Goal: Task Accomplishment & Management: Use online tool/utility

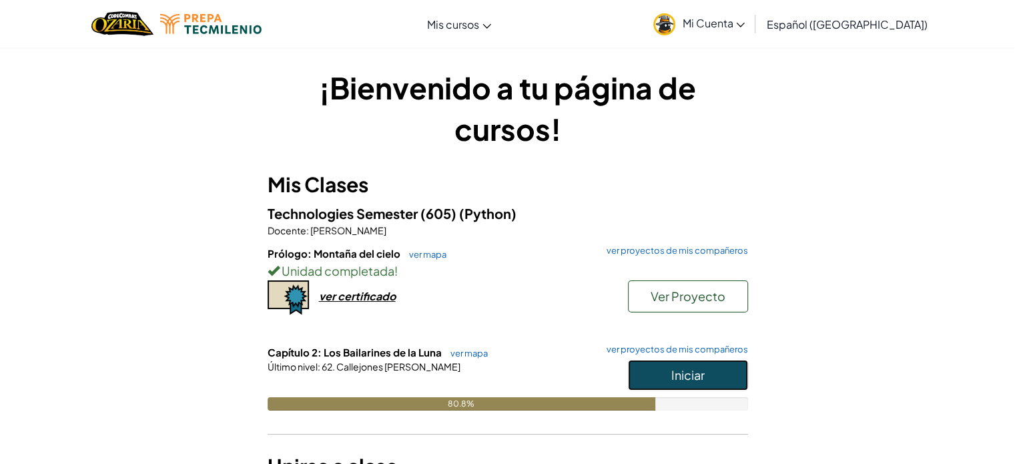
click at [686, 386] on button "Iniciar" at bounding box center [688, 375] width 120 height 31
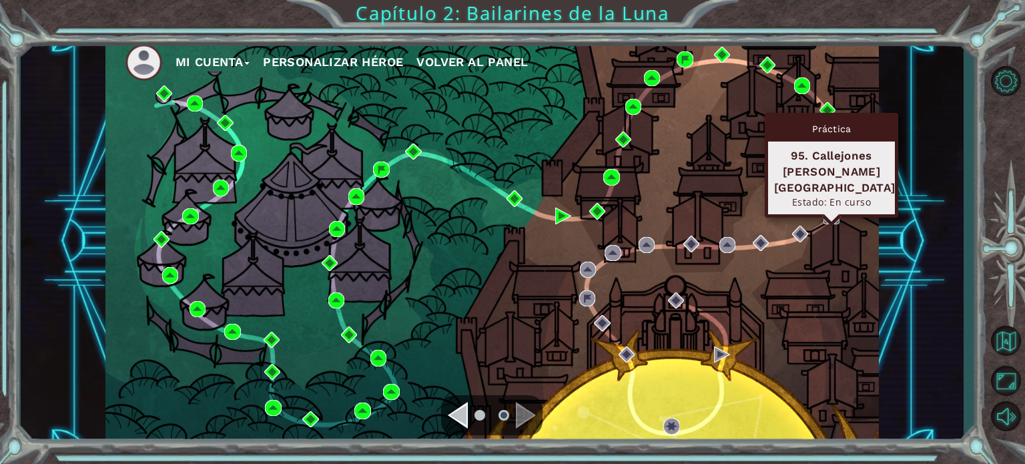
click at [833, 215] on img at bounding box center [831, 216] width 16 height 16
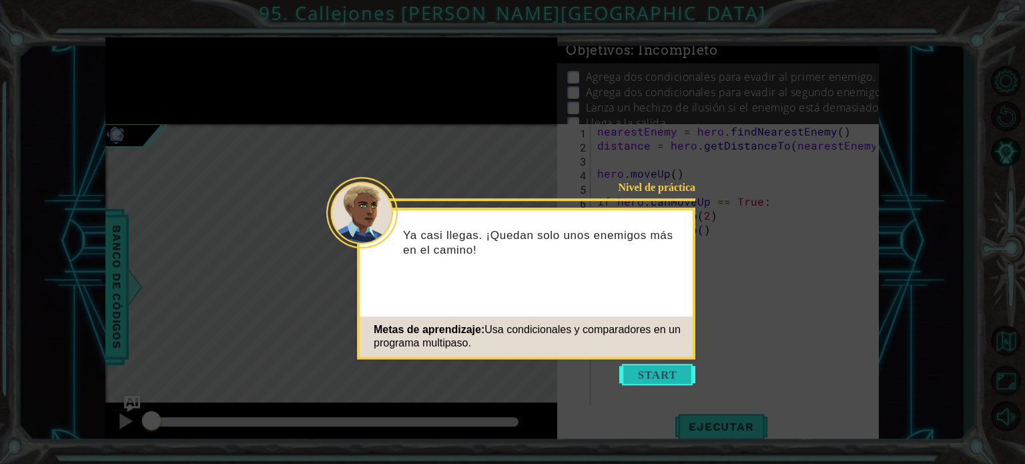
click at [641, 376] on button "Start" at bounding box center [657, 374] width 76 height 21
click at [659, 376] on button "Start" at bounding box center [657, 374] width 76 height 21
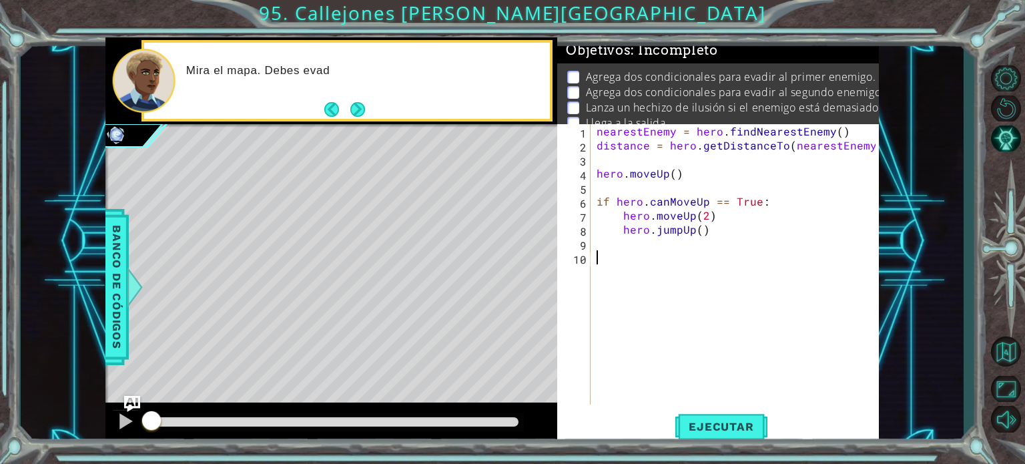
click at [633, 182] on div "nearestEnemy = hero . findNearestEnemy ( ) distance = hero . getDistanceTo ( ne…" at bounding box center [738, 278] width 288 height 308
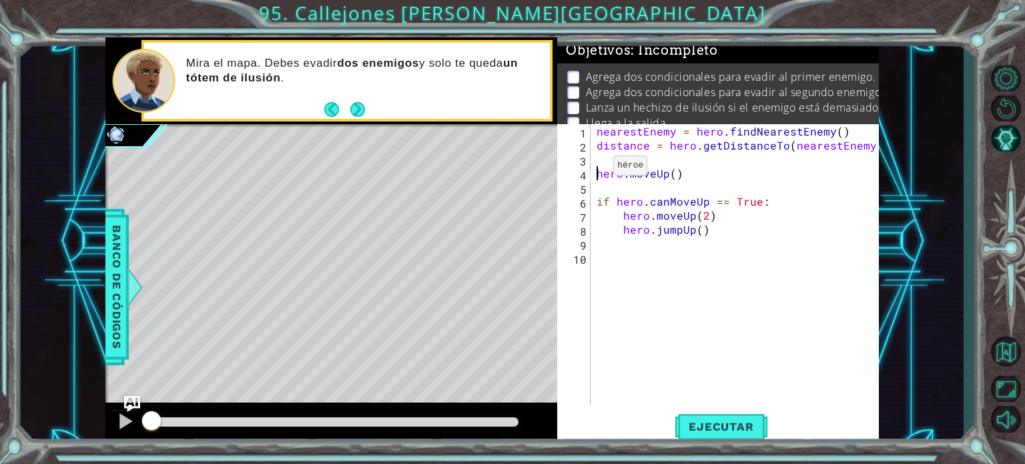
click at [596, 169] on div "nearestEnemy = hero . findNearestEnemy ( ) distance = hero . getDistanceTo ( ne…" at bounding box center [738, 278] width 288 height 308
drag, startPoint x: 639, startPoint y: 171, endPoint x: 659, endPoint y: 171, distance: 19.3
click at [659, 171] on div "nearestEnemy = hero . findNearestEnemy ( ) distance = hero . getDistanceTo ( ne…" at bounding box center [738, 278] width 288 height 308
click at [687, 172] on div "nearestEnemy = hero . findNearestEnemy ( ) distance = hero . getDistanceTo ( ne…" at bounding box center [738, 278] width 288 height 308
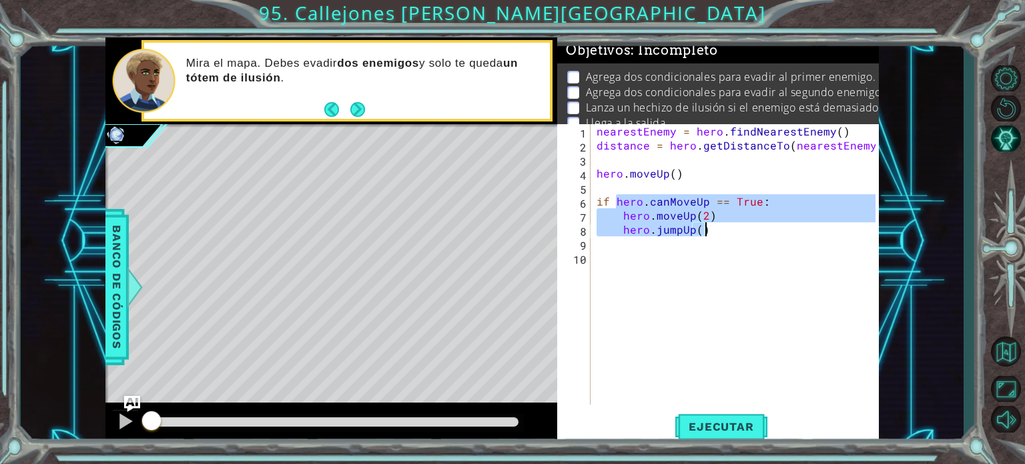
drag, startPoint x: 616, startPoint y: 201, endPoint x: 731, endPoint y: 229, distance: 118.1
click at [731, 229] on div "nearestEnemy = hero . findNearestEnemy ( ) distance = hero . getDistanceTo ( ne…" at bounding box center [738, 278] width 288 height 308
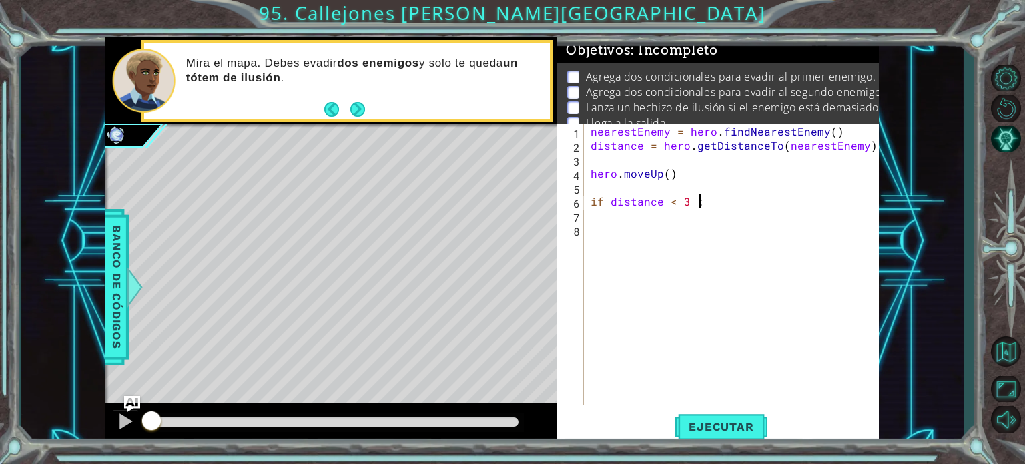
scroll to position [0, 5]
type textarea "if distance < 3 : True"
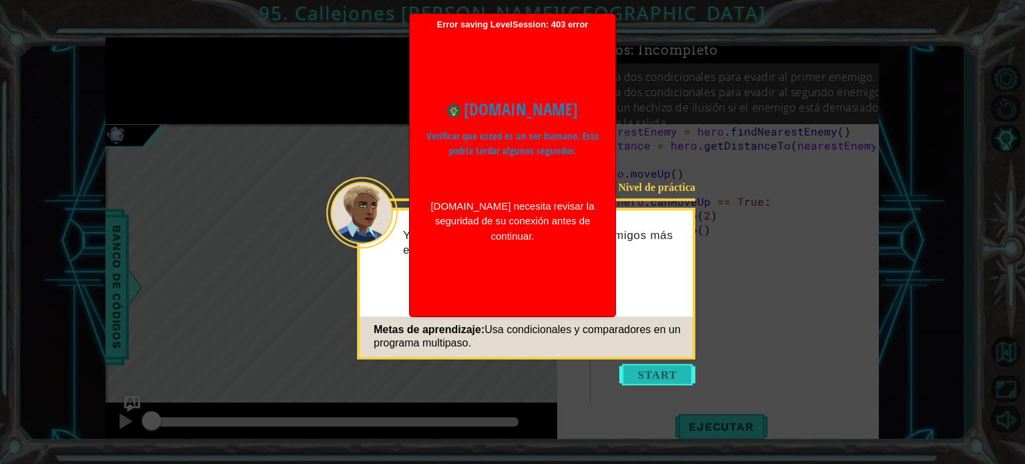
click at [645, 378] on button "Start" at bounding box center [657, 374] width 76 height 21
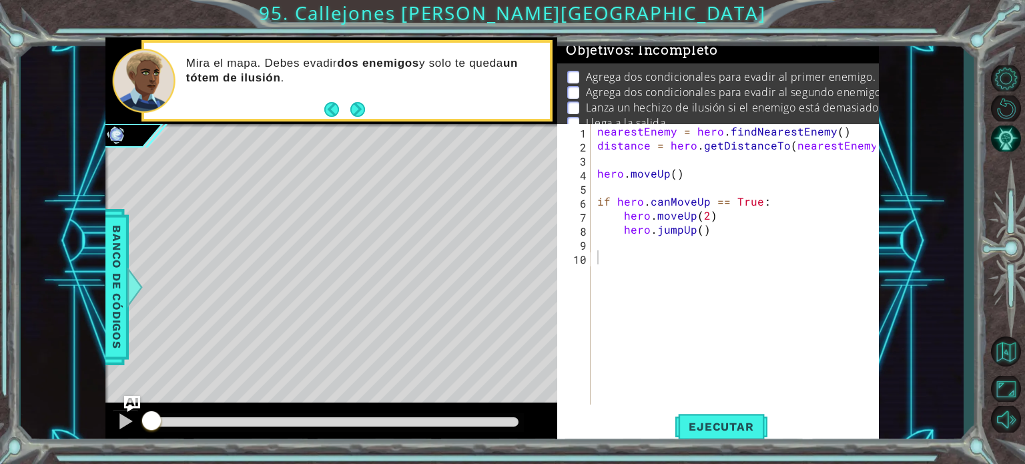
click at [747, 301] on div "nearestEnemy = hero . findNearestEnemy ( ) distance = hero . getDistanceTo ( ne…" at bounding box center [738, 278] width 288 height 308
click at [717, 227] on div "nearestEnemy = hero . findNearestEnemy ( ) distance = hero . getDistanceTo ( ne…" at bounding box center [738, 278] width 288 height 308
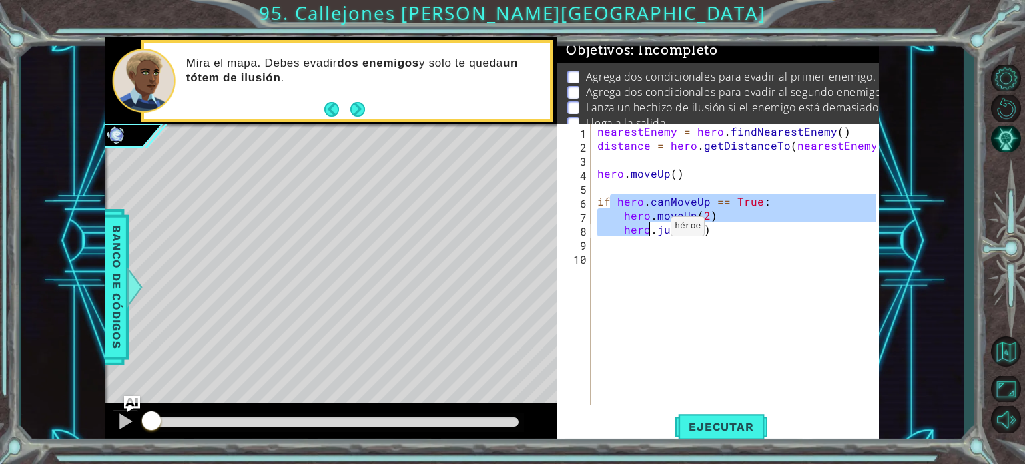
drag, startPoint x: 613, startPoint y: 200, endPoint x: 679, endPoint y: 242, distance: 77.7
click at [679, 242] on div "nearestEnemy = hero . findNearestEnemy ( ) distance = hero . getDistanceTo ( ne…" at bounding box center [738, 278] width 288 height 308
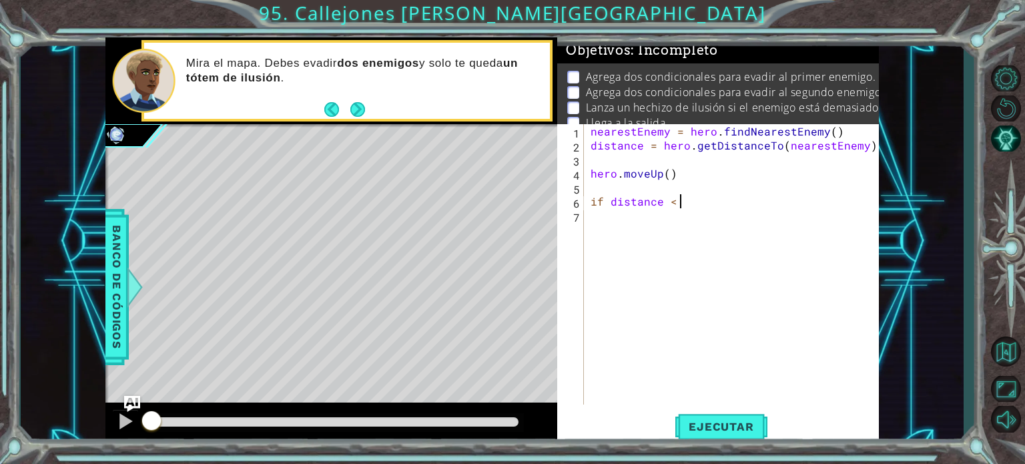
scroll to position [0, 5]
type textarea "if distance < 3: True"
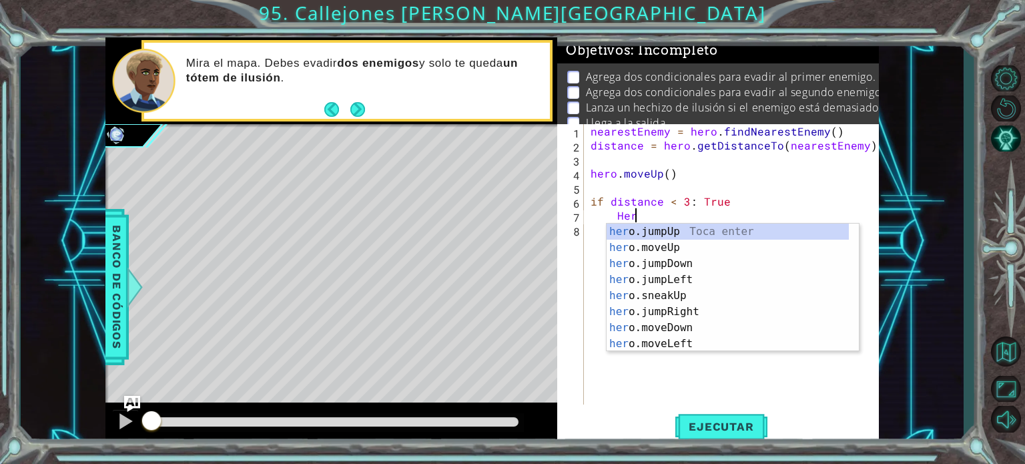
scroll to position [0, 2]
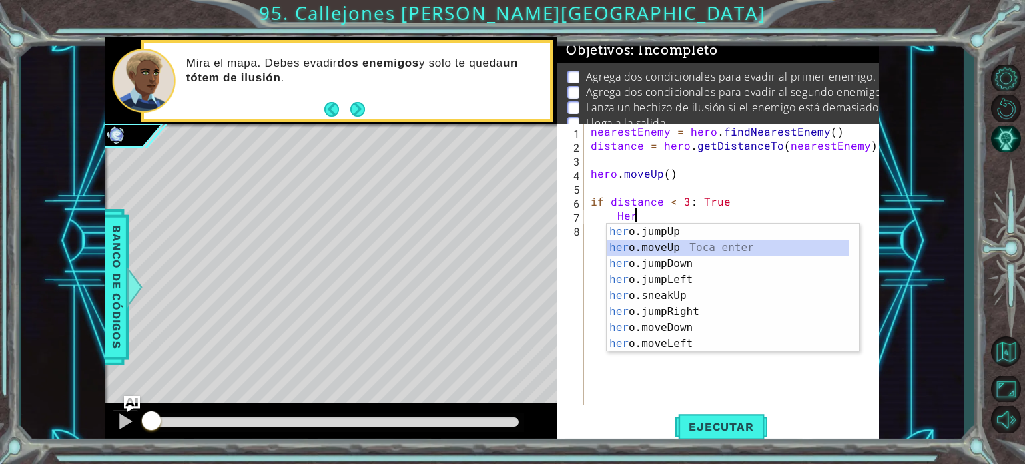
click at [654, 247] on div "her o.jumpUp Toca enter her o.moveUp Toca enter her o.jumpDown Toca enter her o…" at bounding box center [727, 304] width 242 height 160
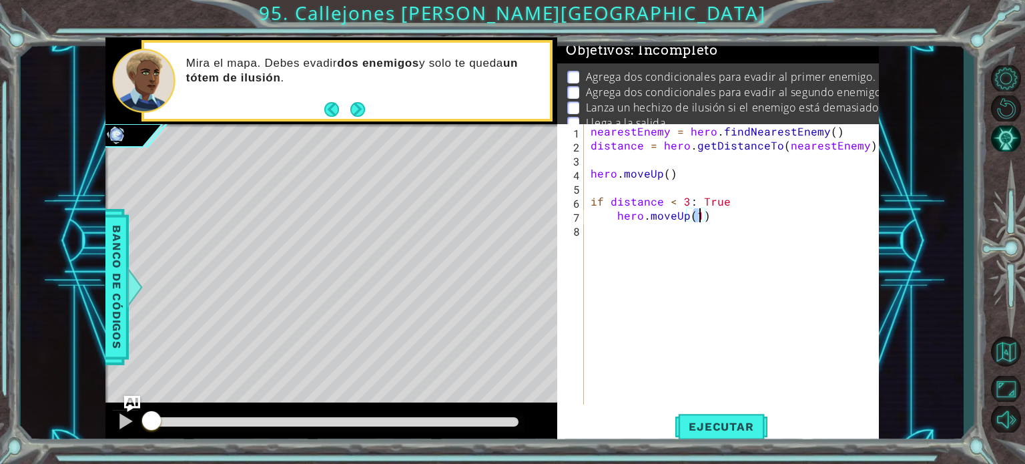
type textarea "hero.moveUp(1)"
click at [652, 242] on div "nearestEnemy = hero . findNearestEnemy ( ) distance = hero . getDistanceTo ( ne…" at bounding box center [735, 278] width 294 height 308
click at [722, 231] on div "nearestEnemy = hero . findNearestEnemy ( ) distance = hero . getDistanceTo ( ne…" at bounding box center [735, 278] width 294 height 308
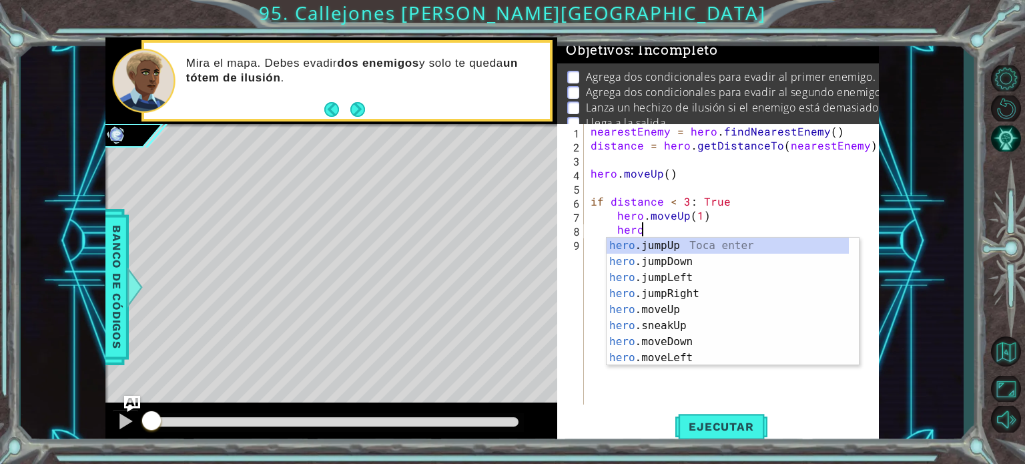
type textarea "hero."
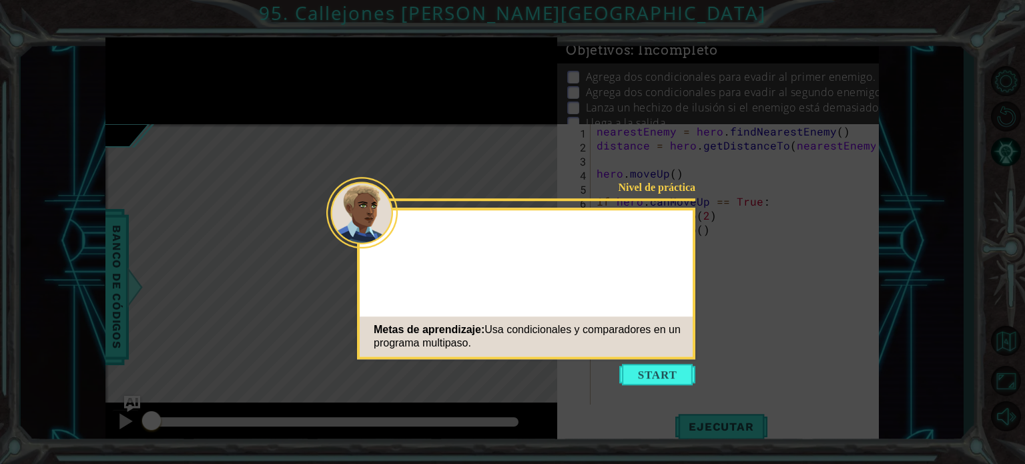
click at [688, 369] on button "Start" at bounding box center [657, 374] width 76 height 21
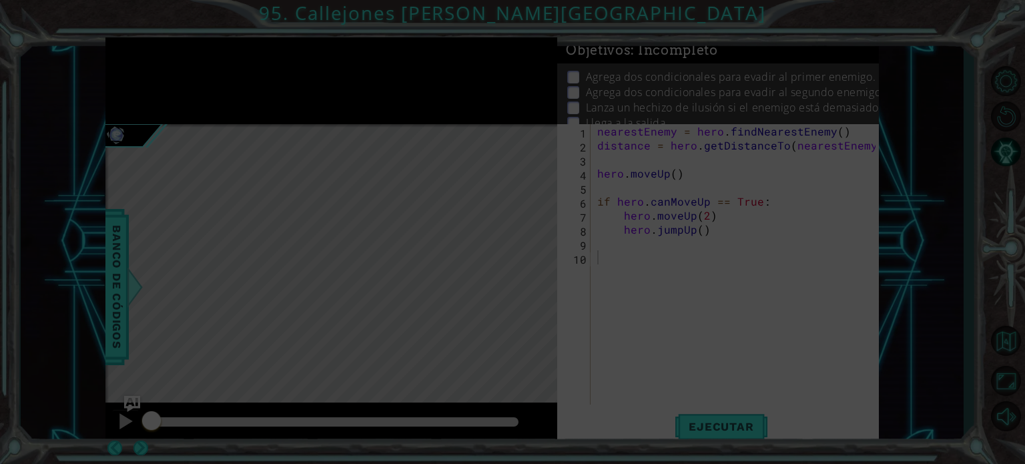
click at [681, 374] on icon at bounding box center [512, 232] width 1025 height 464
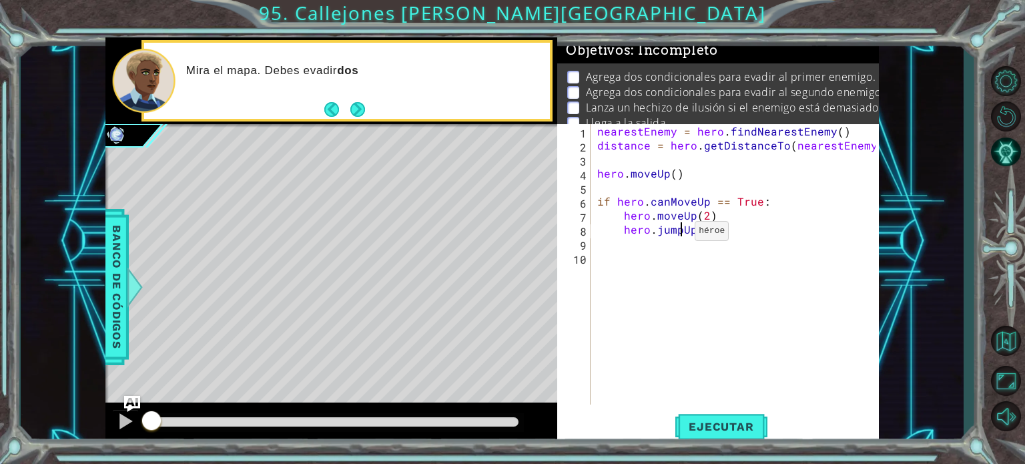
click at [678, 234] on div "nearestEnemy = hero . findNearestEnemy ( ) distance = hero . getDistanceTo ( ne…" at bounding box center [738, 278] width 288 height 308
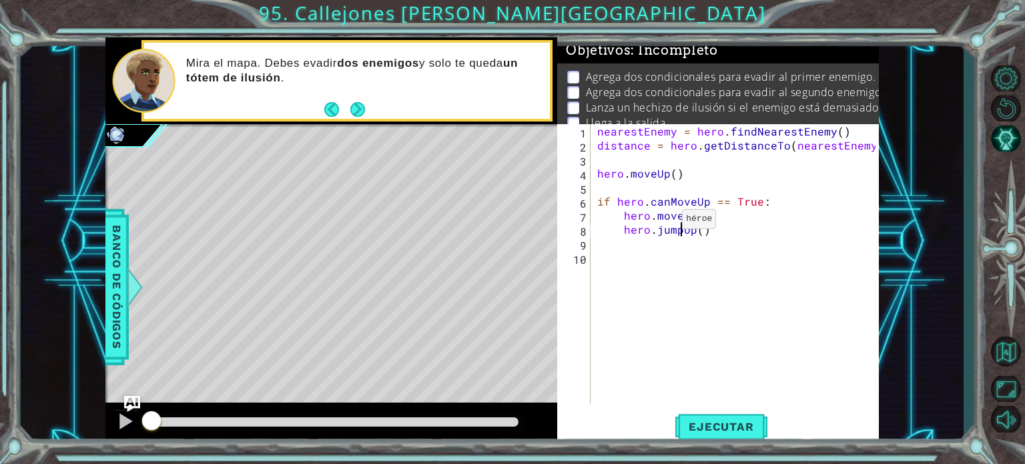
click at [665, 222] on div "nearestEnemy = hero . findNearestEnemy ( ) distance = hero . getDistanceTo ( ne…" at bounding box center [738, 278] width 288 height 308
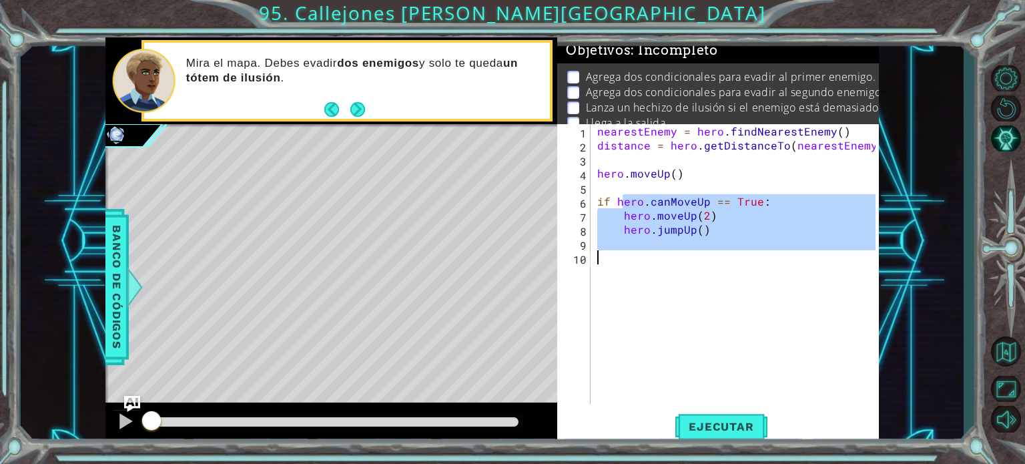
drag, startPoint x: 620, startPoint y: 202, endPoint x: 727, endPoint y: 250, distance: 117.4
click at [727, 250] on div "nearestEnemy = hero . findNearestEnemy ( ) distance = hero . getDistanceTo ( ne…" at bounding box center [738, 278] width 288 height 308
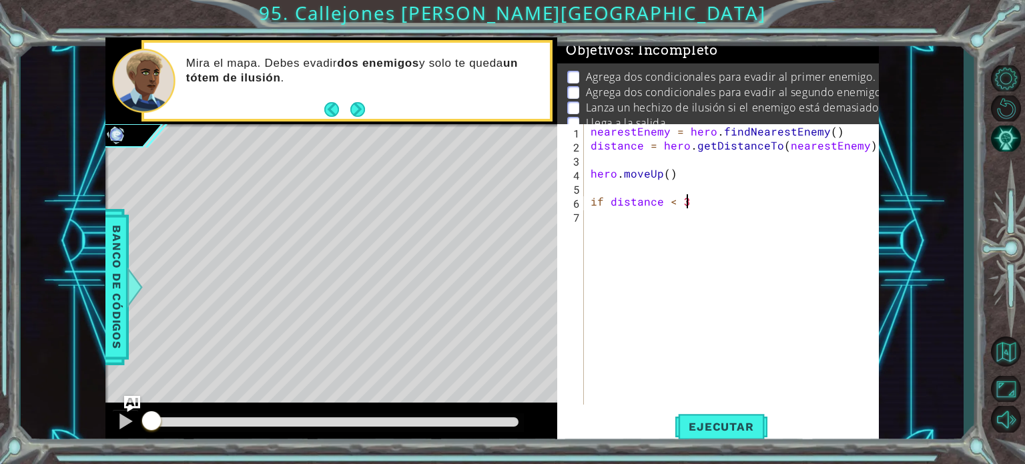
scroll to position [0, 5]
type textarea "if distance < 3 : True"
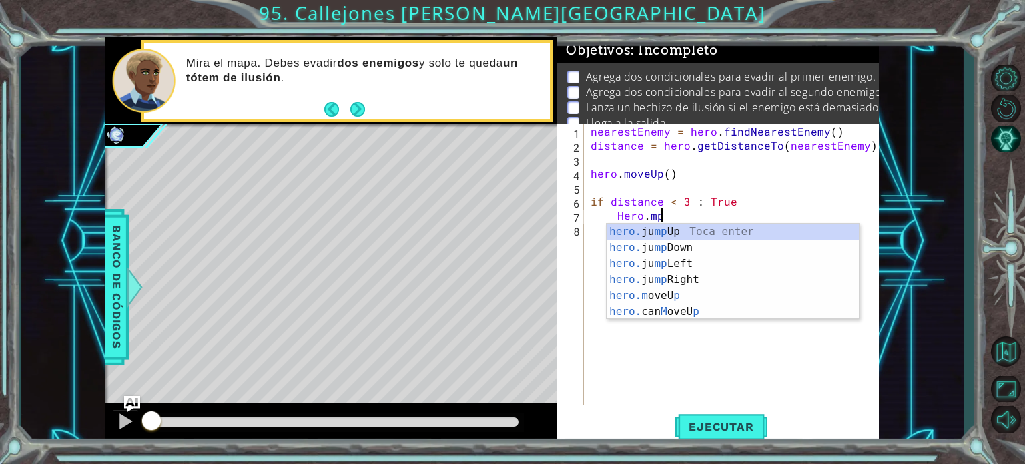
scroll to position [0, 3]
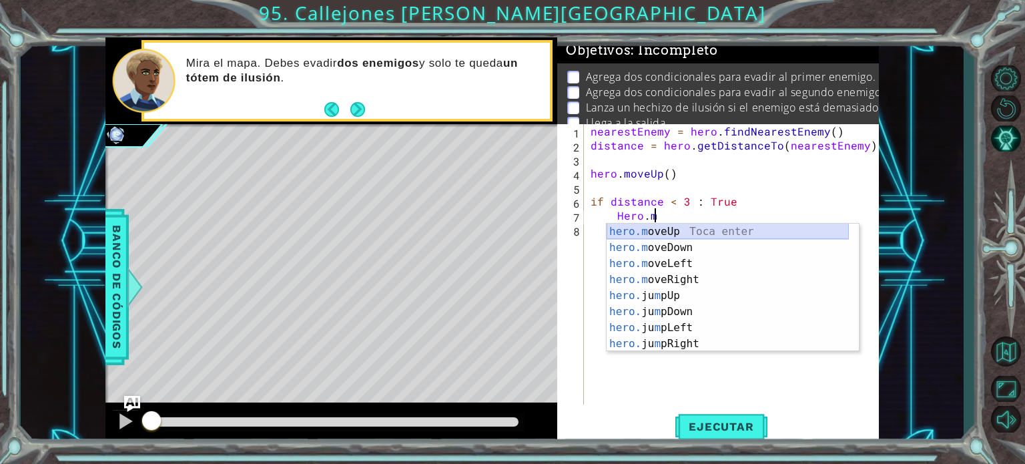
click at [675, 232] on div "hero.m oveUp Toca enter hero.m oveDown Toca enter hero.m oveLeft Toca enter her…" at bounding box center [727, 304] width 242 height 160
type textarea "hero.moveUp(1)"
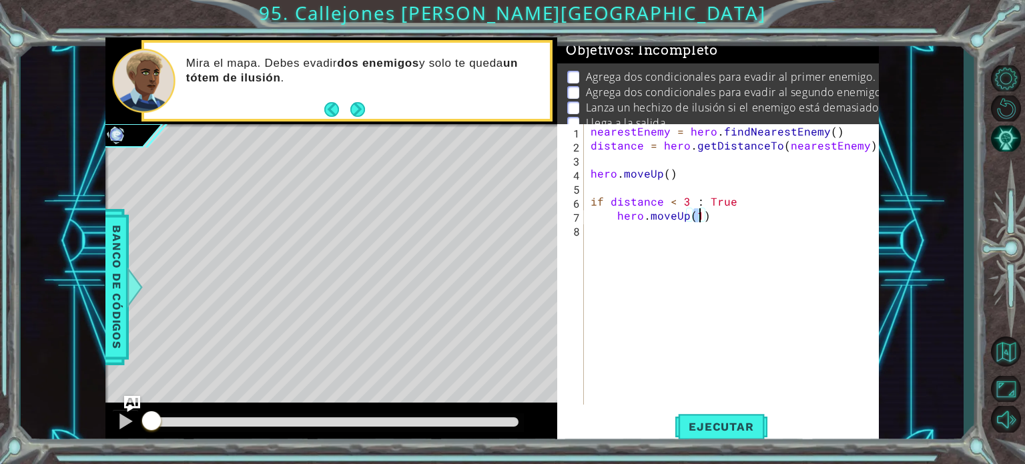
click at [715, 221] on div "nearestEnemy = hero . findNearestEnemy ( ) distance = hero . getDistanceTo ( ne…" at bounding box center [735, 278] width 294 height 308
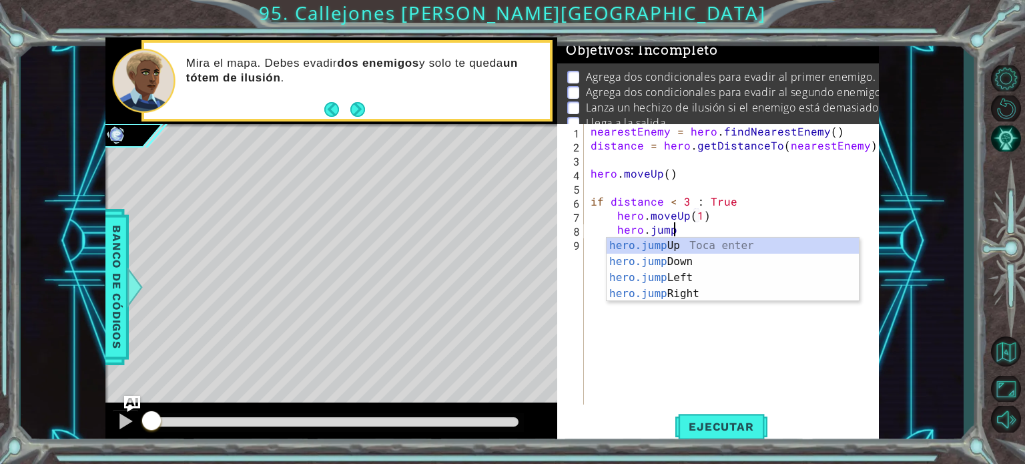
type textarea "hero.jumpU"
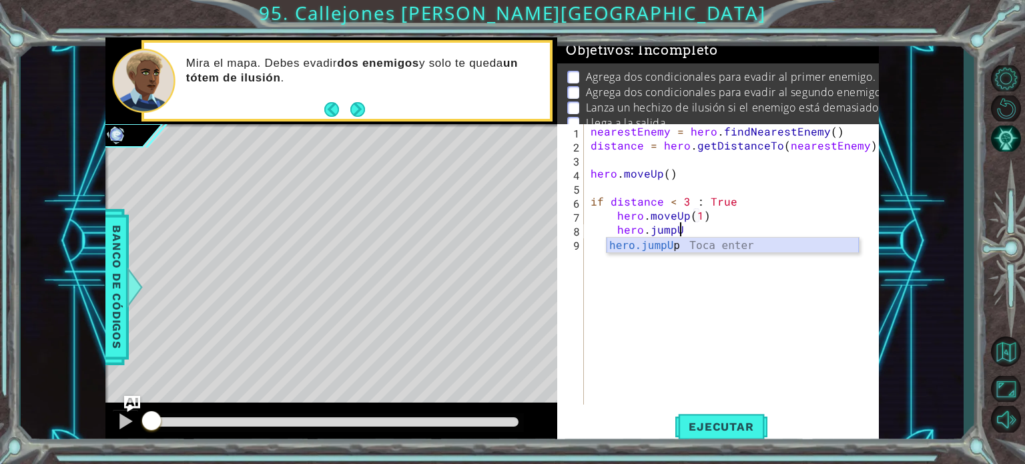
click at [700, 244] on div "hero.jumpU p Toca enter" at bounding box center [732, 262] width 252 height 48
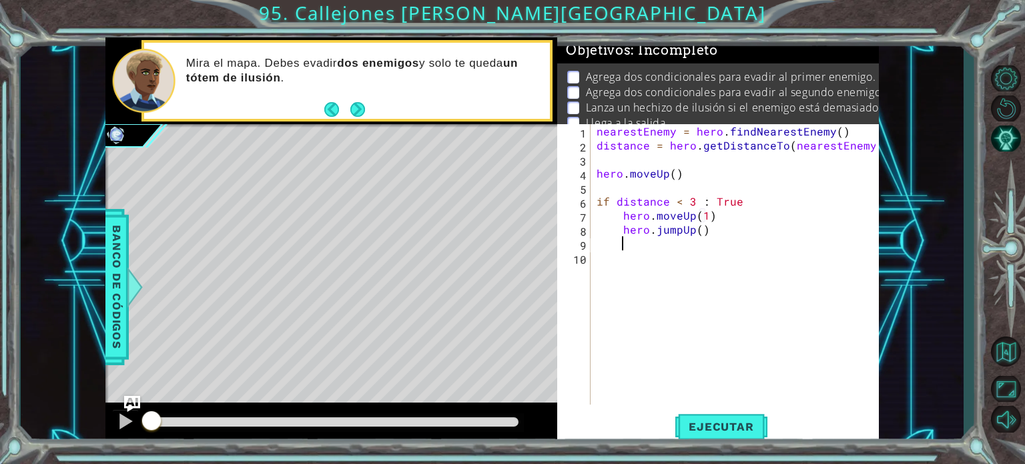
scroll to position [0, 0]
click at [705, 426] on span "Ejecutar" at bounding box center [720, 426] width 91 height 13
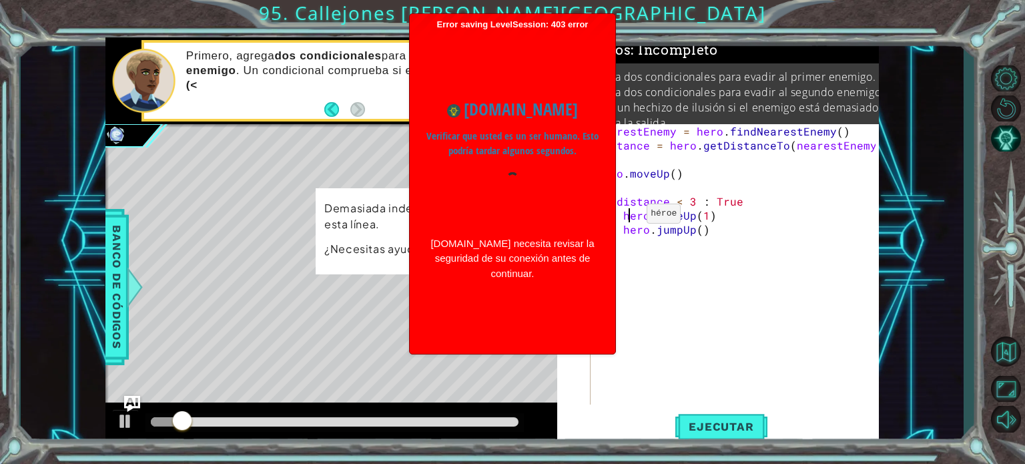
click at [630, 217] on div "nearestEnemy = hero . findNearestEnemy ( ) distance = hero . getDistanceTo ( ne…" at bounding box center [738, 278] width 288 height 308
click at [622, 214] on div "nearestEnemy = hero . findNearestEnemy ( ) distance = hero . getDistanceTo ( ne…" at bounding box center [738, 278] width 288 height 308
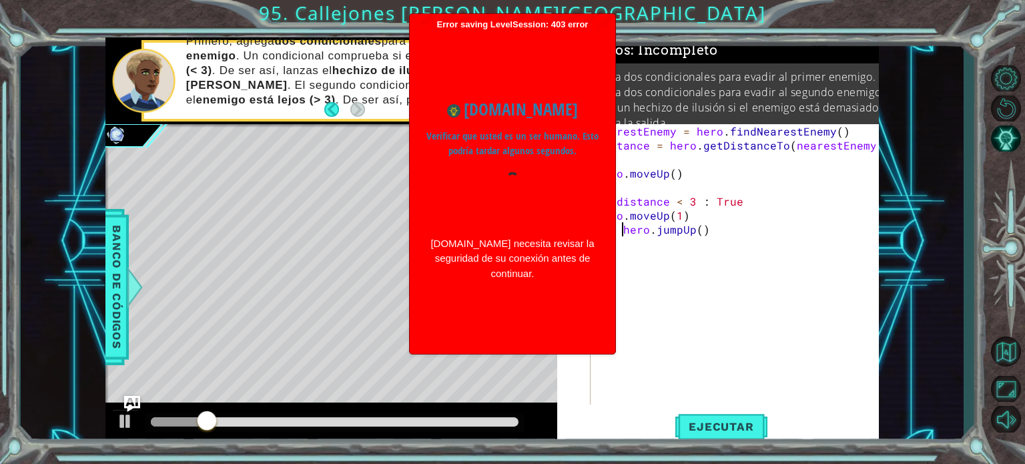
click at [622, 227] on div "nearestEnemy = hero . findNearestEnemy ( ) distance = hero . getDistanceTo ( ne…" at bounding box center [738, 278] width 288 height 308
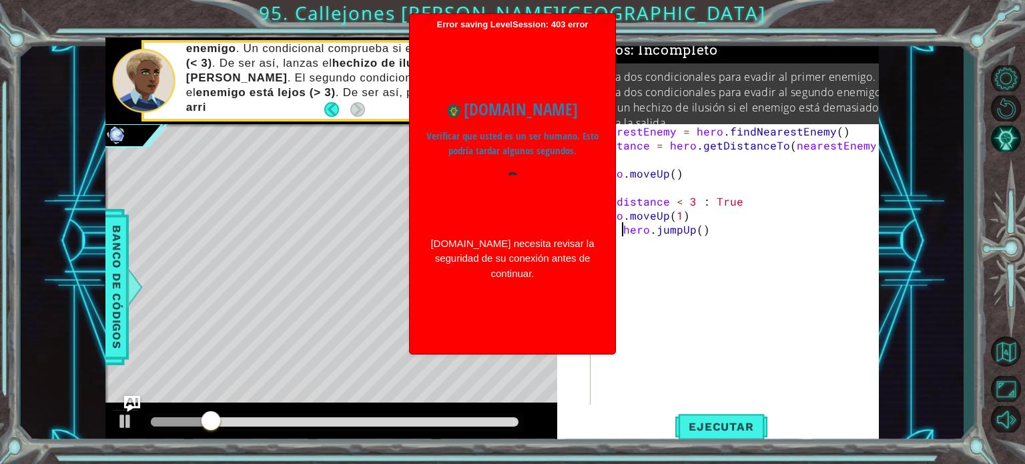
type textarea "hero.jumpUp()"
click at [710, 429] on span "Ejecutar" at bounding box center [720, 426] width 91 height 13
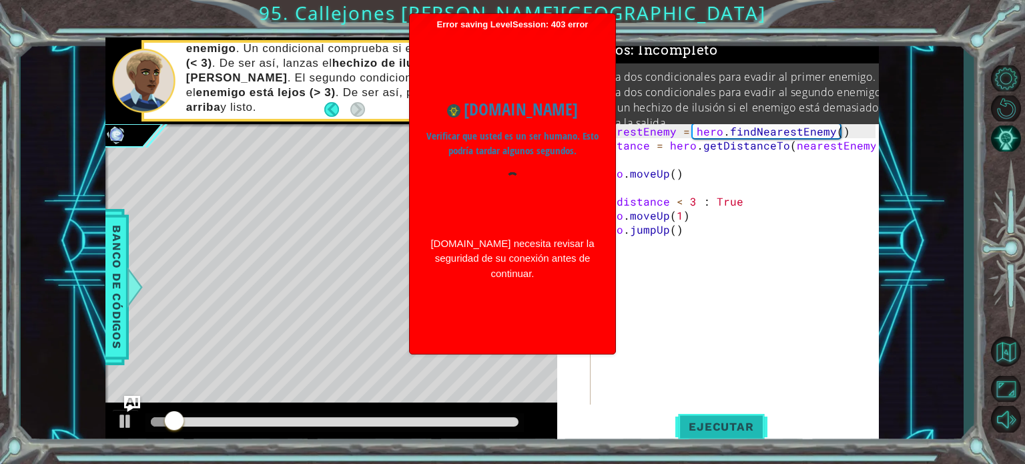
scroll to position [15, 0]
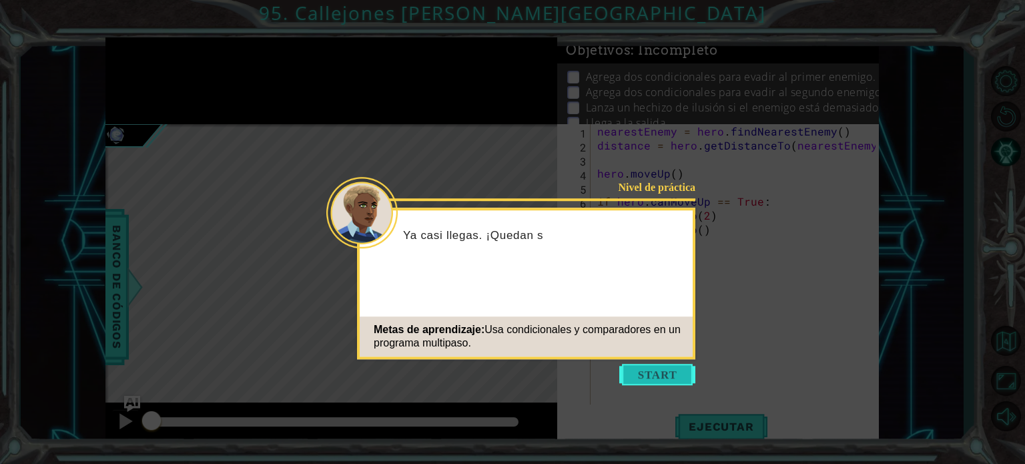
click at [630, 376] on button "Start" at bounding box center [657, 374] width 76 height 21
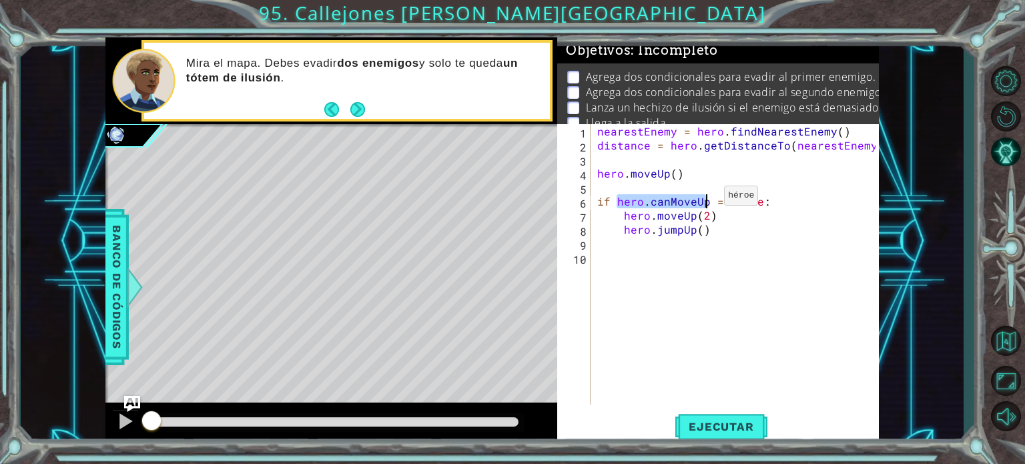
drag, startPoint x: 619, startPoint y: 202, endPoint x: 709, endPoint y: 199, distance: 90.8
click at [709, 199] on div "nearestEnemy = hero . findNearestEnemy ( ) distance = hero . getDistanceTo ( ne…" at bounding box center [738, 278] width 288 height 308
type textarea "if distance < 3 == True:"
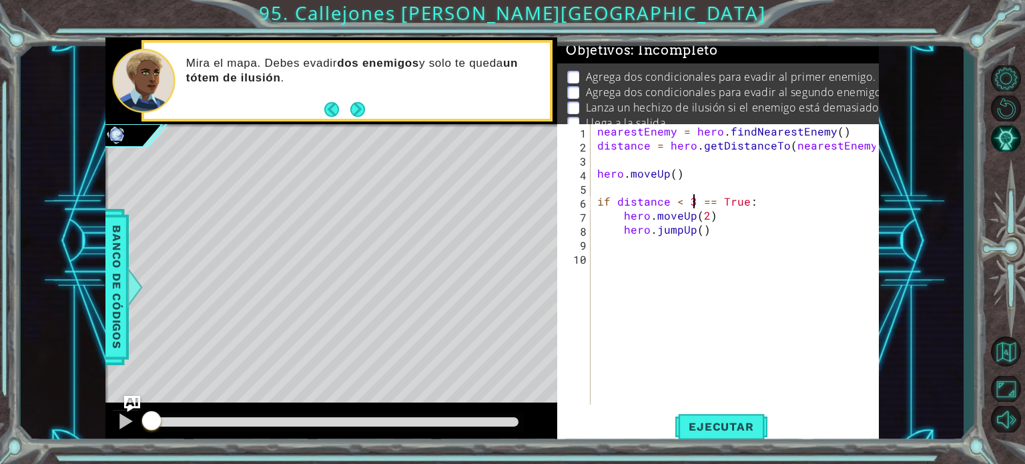
click at [665, 241] on div "nearestEnemy = hero . findNearestEnemy ( ) distance = hero . getDistanceTo ( ne…" at bounding box center [738, 278] width 288 height 308
click at [706, 429] on span "Ejecutar" at bounding box center [720, 426] width 91 height 13
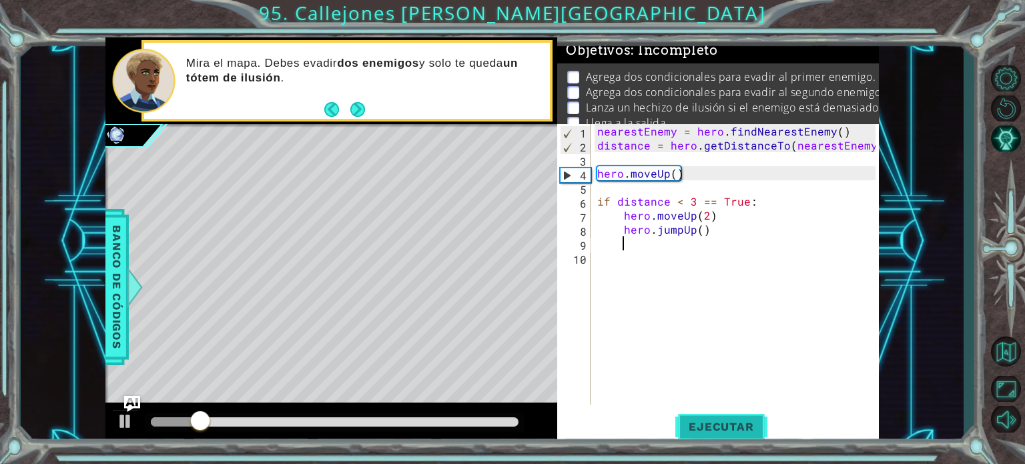
click at [699, 428] on span "Ejecutar" at bounding box center [720, 426] width 91 height 13
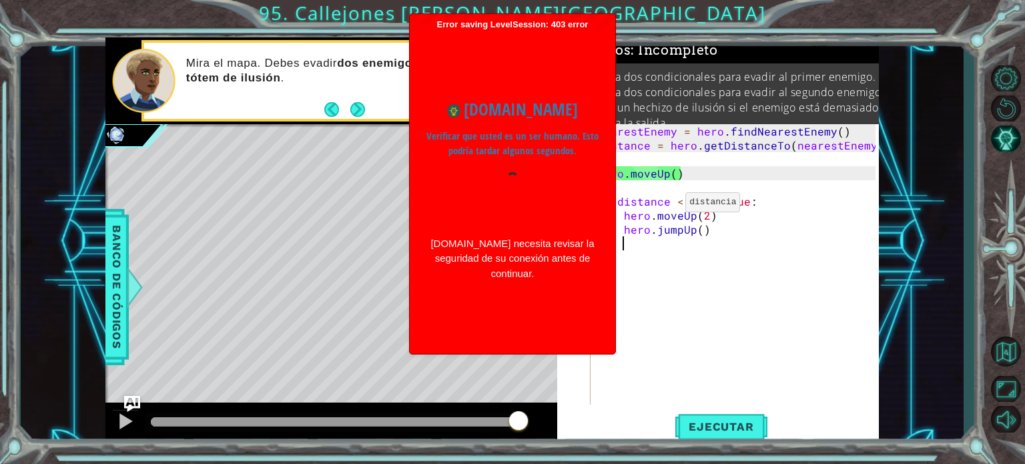
click at [669, 208] on div "nearestEnemy = hero . findNearestEnemy ( ) distance = hero . getDistanceTo ( ne…" at bounding box center [738, 278] width 288 height 308
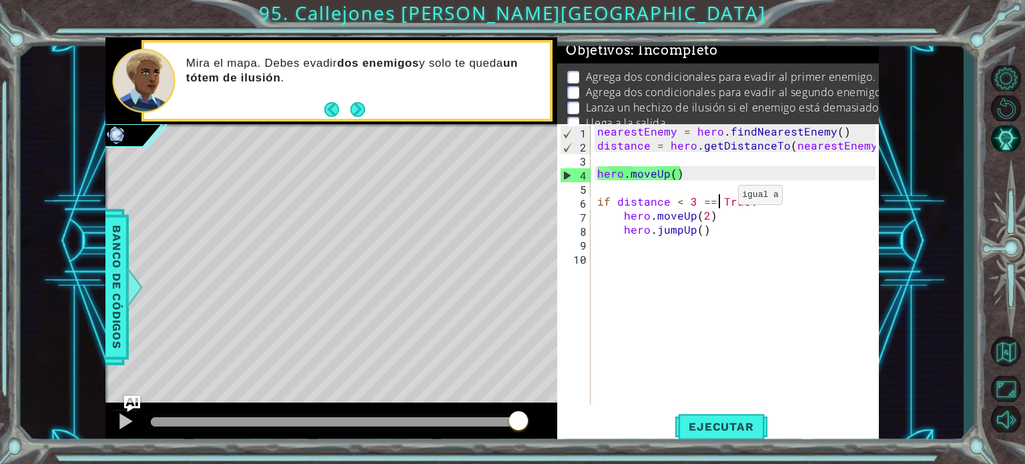
click at [722, 197] on div "nearestEnemy = hero . findNearestEnemy ( ) distance = hero . getDistanceTo ( ne…" at bounding box center [738, 278] width 288 height 308
click at [737, 426] on span "Ejecutar" at bounding box center [720, 426] width 91 height 13
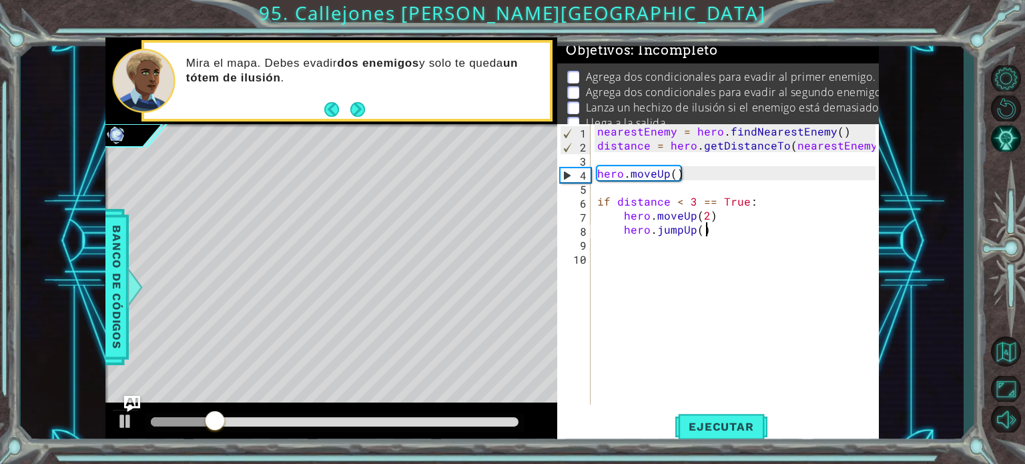
click at [715, 223] on div "nearestEnemy = hero . findNearestEnemy ( ) distance = hero . getDistanceTo ( ne…" at bounding box center [738, 278] width 288 height 308
type textarea "hero.jumpUp()"
click at [679, 427] on span "Ejecutar" at bounding box center [720, 426] width 91 height 13
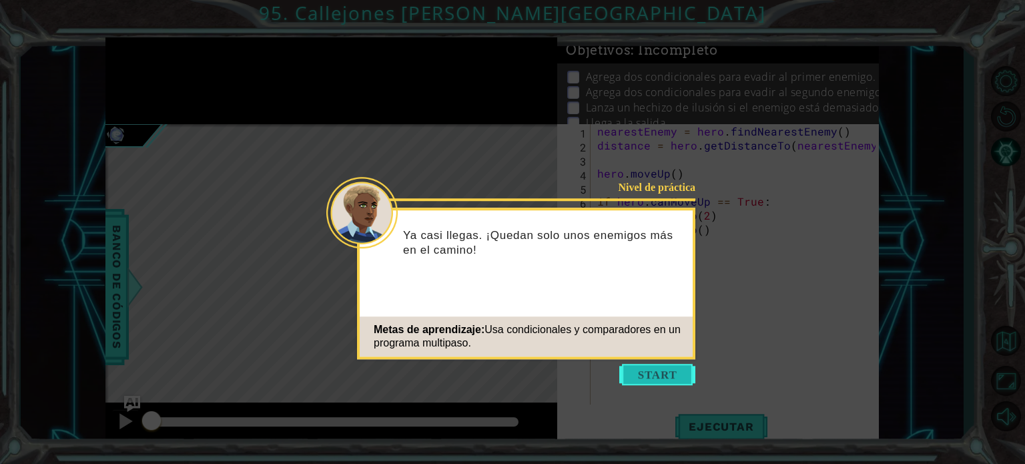
click at [657, 375] on button "Start" at bounding box center [657, 374] width 76 height 21
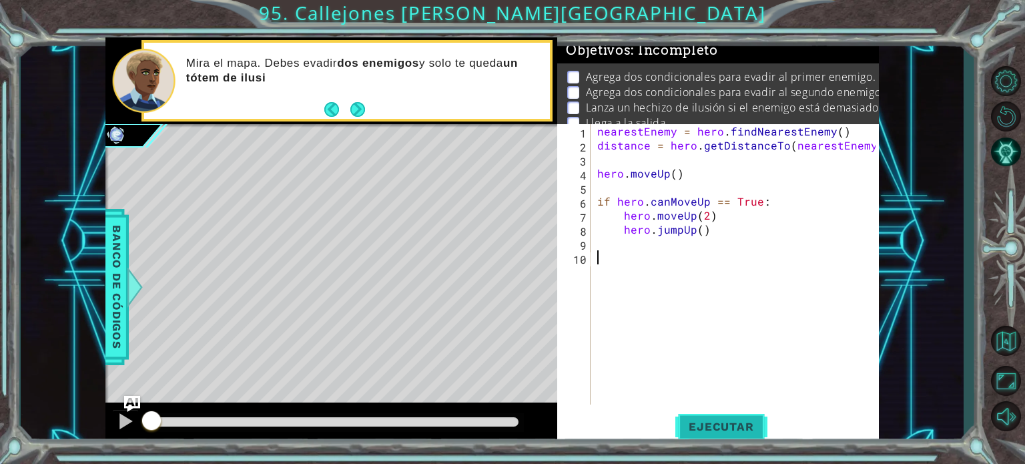
click at [711, 427] on span "Ejecutar" at bounding box center [720, 426] width 91 height 13
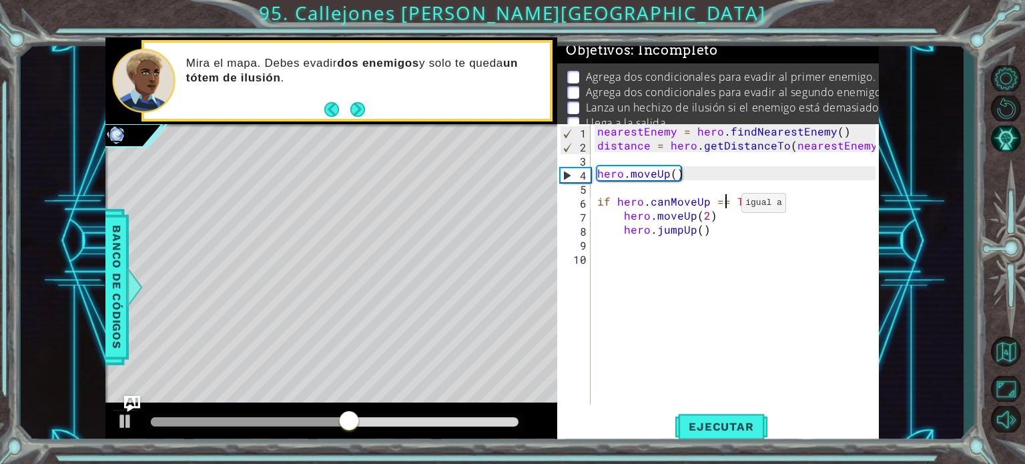
click at [725, 206] on div "nearestEnemy = hero . findNearestEnemy ( ) distance = hero . getDistanceTo ( ne…" at bounding box center [738, 278] width 288 height 308
drag, startPoint x: 617, startPoint y: 201, endPoint x: 769, endPoint y: 202, distance: 152.8
click at [769, 202] on div "nearestEnemy = hero . findNearestEnemy ( ) distance = hero . getDistanceTo ( ne…" at bounding box center [738, 278] width 288 height 308
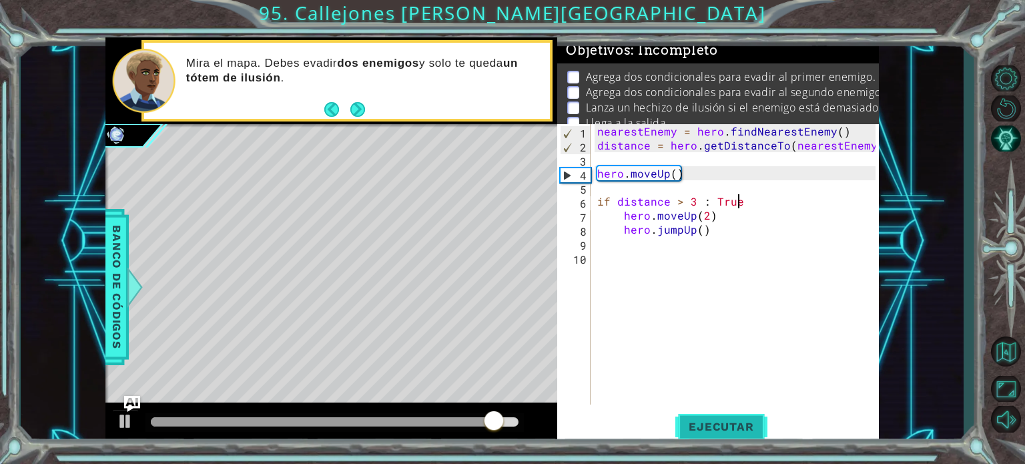
click at [714, 420] on span "Ejecutar" at bounding box center [720, 426] width 91 height 13
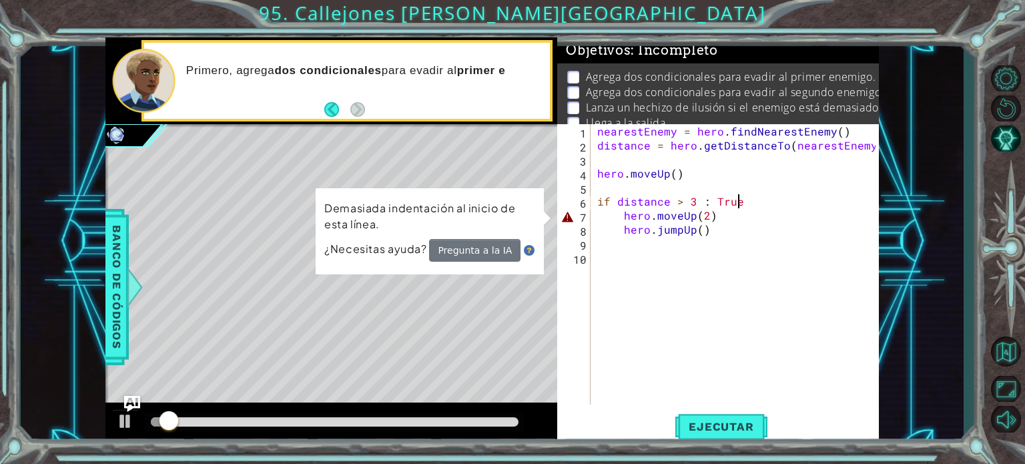
click at [623, 211] on div "nearestEnemy = hero . findNearestEnemy ( ) distance = hero . getDistanceTo ( ne…" at bounding box center [738, 278] width 288 height 308
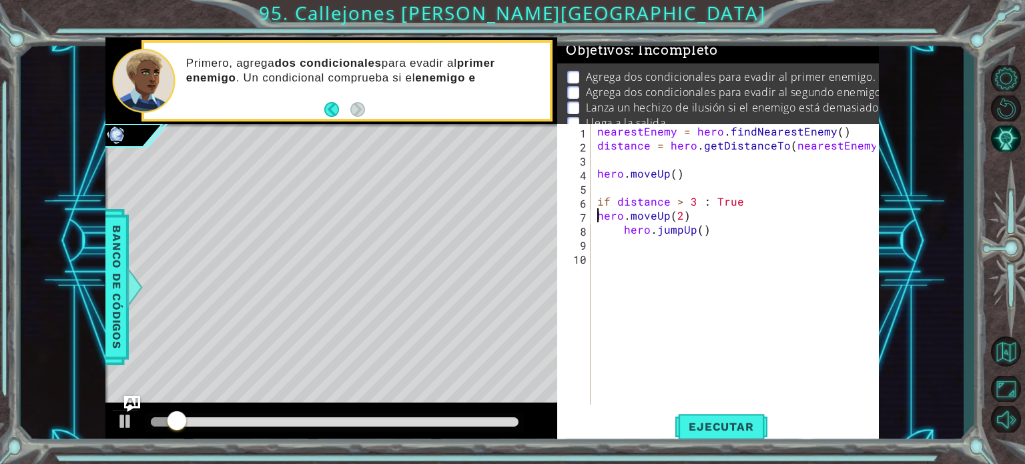
scroll to position [0, 5]
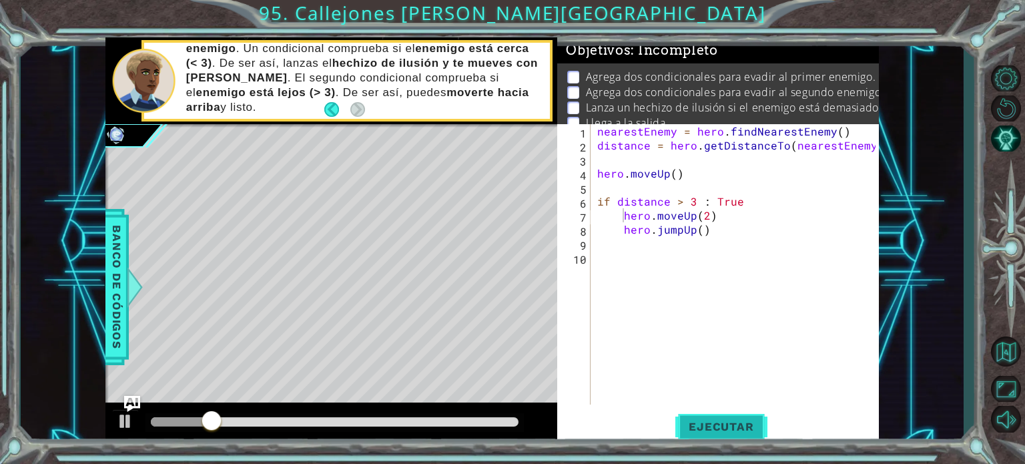
click at [730, 428] on span "Ejecutar" at bounding box center [720, 426] width 91 height 13
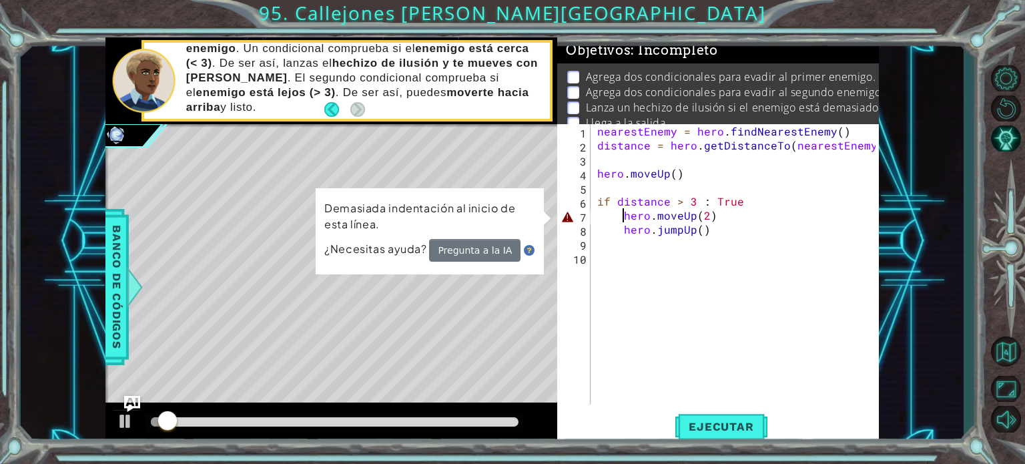
click at [623, 214] on div "nearestEnemy = hero . findNearestEnemy ( ) distance = hero . getDistanceTo ( ne…" at bounding box center [738, 278] width 288 height 308
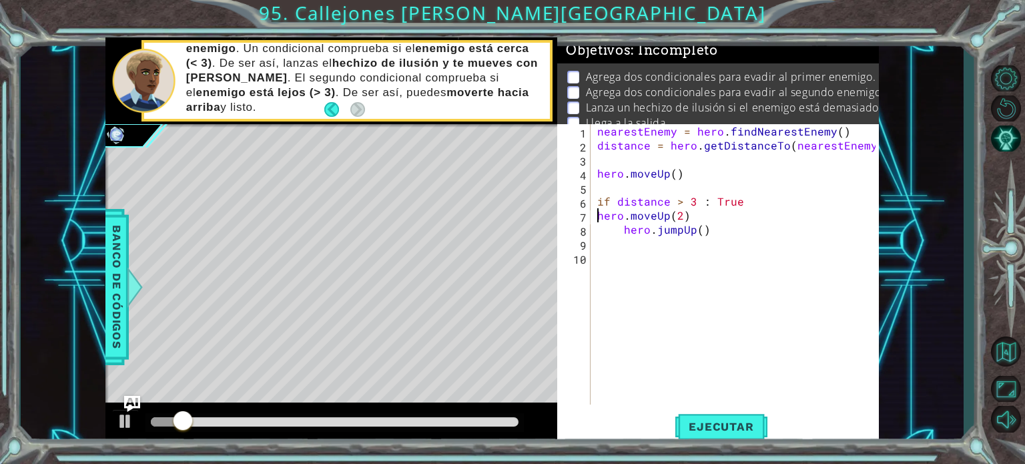
click at [622, 227] on div "nearestEnemy = hero . findNearestEnemy ( ) distance = hero . getDistanceTo ( ne…" at bounding box center [738, 278] width 288 height 308
click at [705, 425] on span "Ejecutar" at bounding box center [720, 426] width 91 height 13
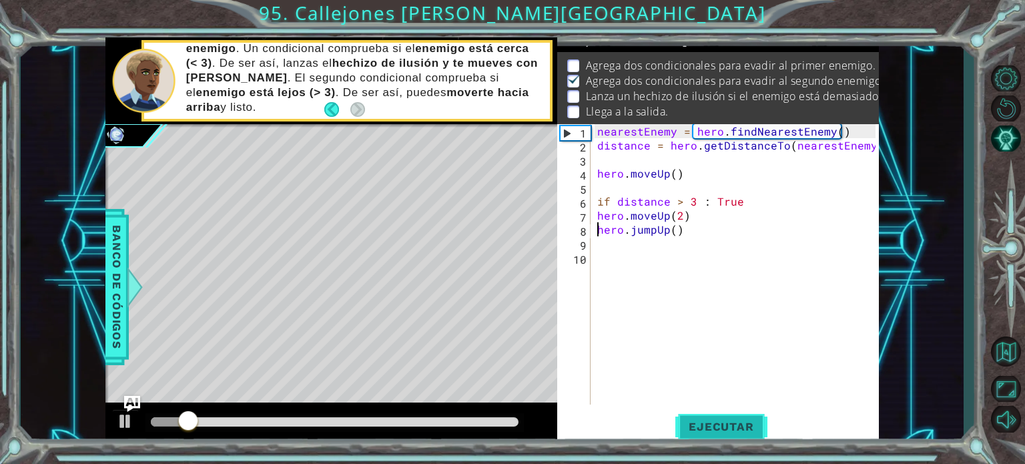
scroll to position [15, 0]
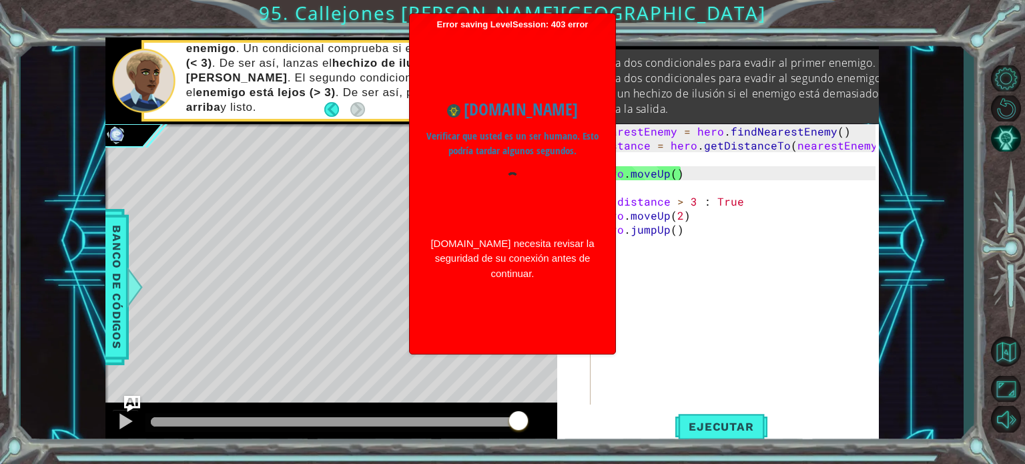
click at [743, 199] on div "nearestEnemy = hero . findNearestEnemy ( ) distance = hero . getDistanceTo ( ne…" at bounding box center [738, 278] width 288 height 308
type textarea "if distance > 3 : True"
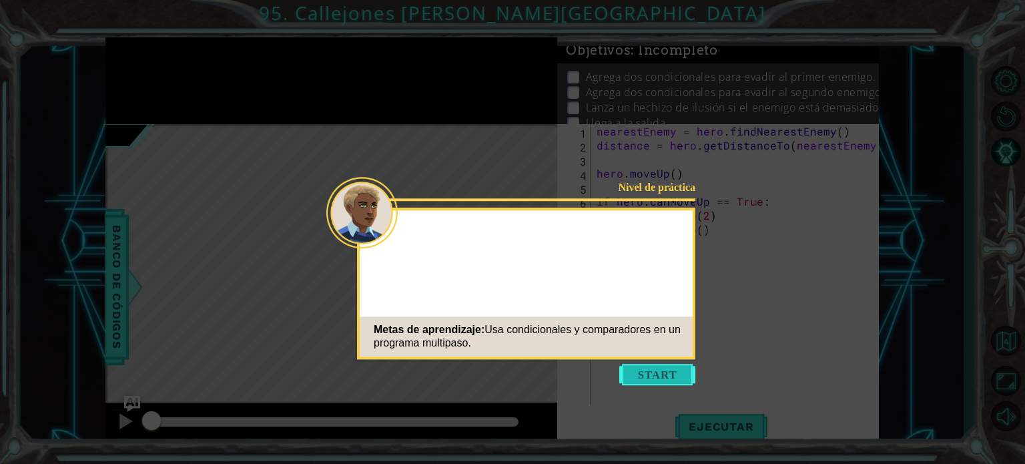
click at [648, 379] on button "Start" at bounding box center [657, 374] width 76 height 21
